Goal: Task Accomplishment & Management: Use online tool/utility

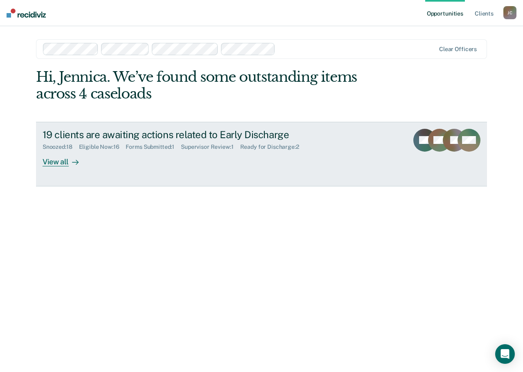
click at [240, 135] on div "19 clients are awaiting actions related to Early Discharge" at bounding box center [186, 135] width 287 height 12
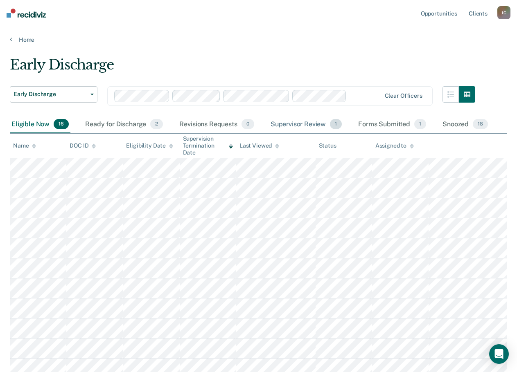
click at [307, 124] on div "Supervisor Review 1" at bounding box center [306, 125] width 75 height 18
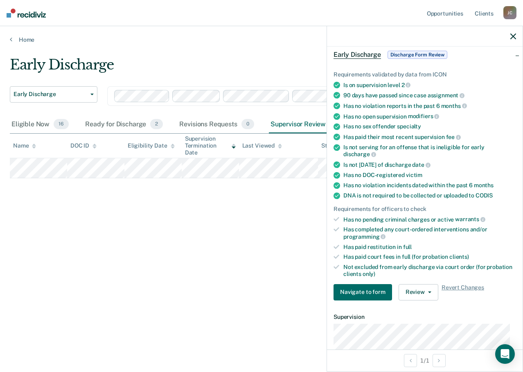
scroll to position [82, 0]
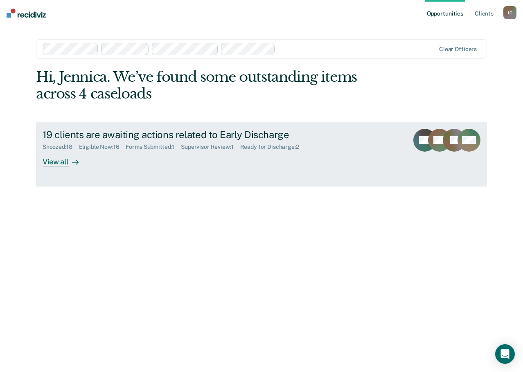
click at [209, 154] on div "19 clients are awaiting actions related to Early Discharge Snoozed : 18 Eligibl…" at bounding box center [196, 148] width 307 height 38
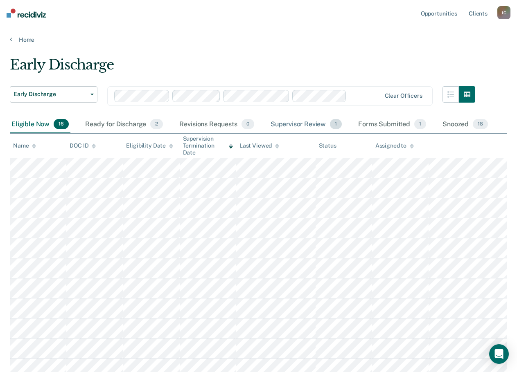
click at [310, 126] on div "Supervisor Review 1" at bounding box center [306, 125] width 75 height 18
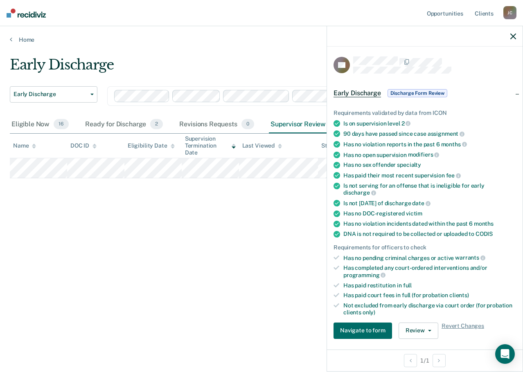
drag, startPoint x: 305, startPoint y: 274, endPoint x: 310, endPoint y: 286, distance: 13.2
click at [306, 276] on div "Early Discharge Early Discharge Early Discharge Clear officers Eligible Now 16 …" at bounding box center [261, 183] width 503 height 255
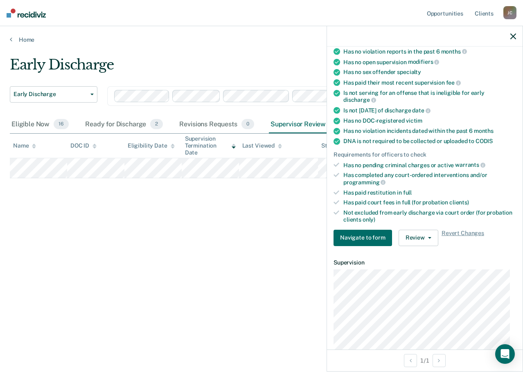
scroll to position [31, 0]
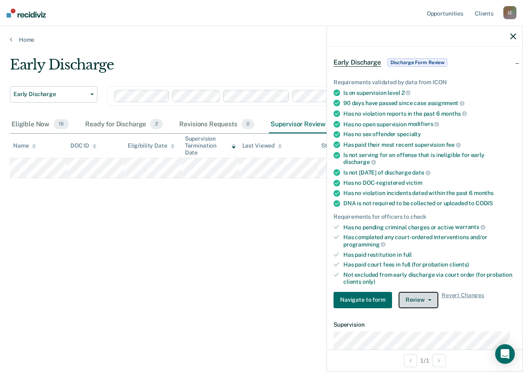
click at [412, 300] on button "Review" at bounding box center [419, 300] width 40 height 16
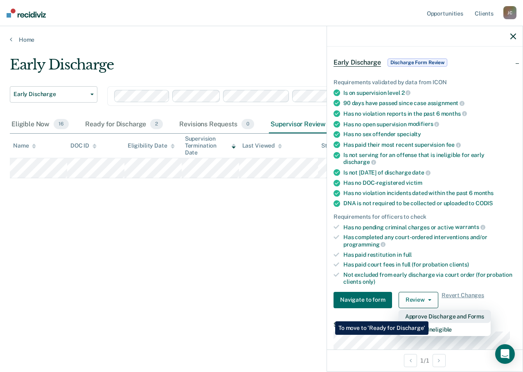
click at [428, 316] on button "Approve Discharge and Forms" at bounding box center [445, 316] width 92 height 13
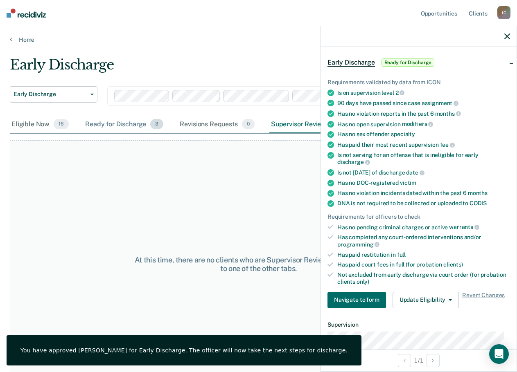
click at [117, 125] on div "Ready for Discharge 3" at bounding box center [123, 125] width 81 height 18
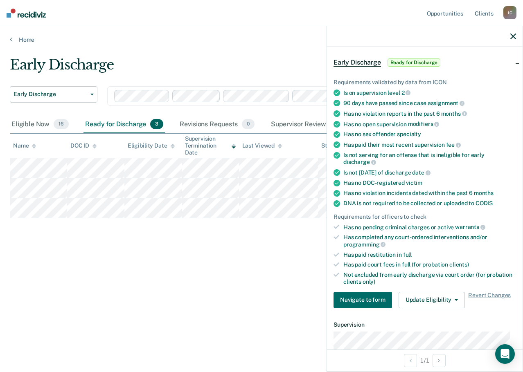
click at [268, 252] on div "Early Discharge Early Discharge Early Discharge Clear officers Eligible Now 16 …" at bounding box center [261, 183] width 503 height 255
